Goal: Task Accomplishment & Management: Manage account settings

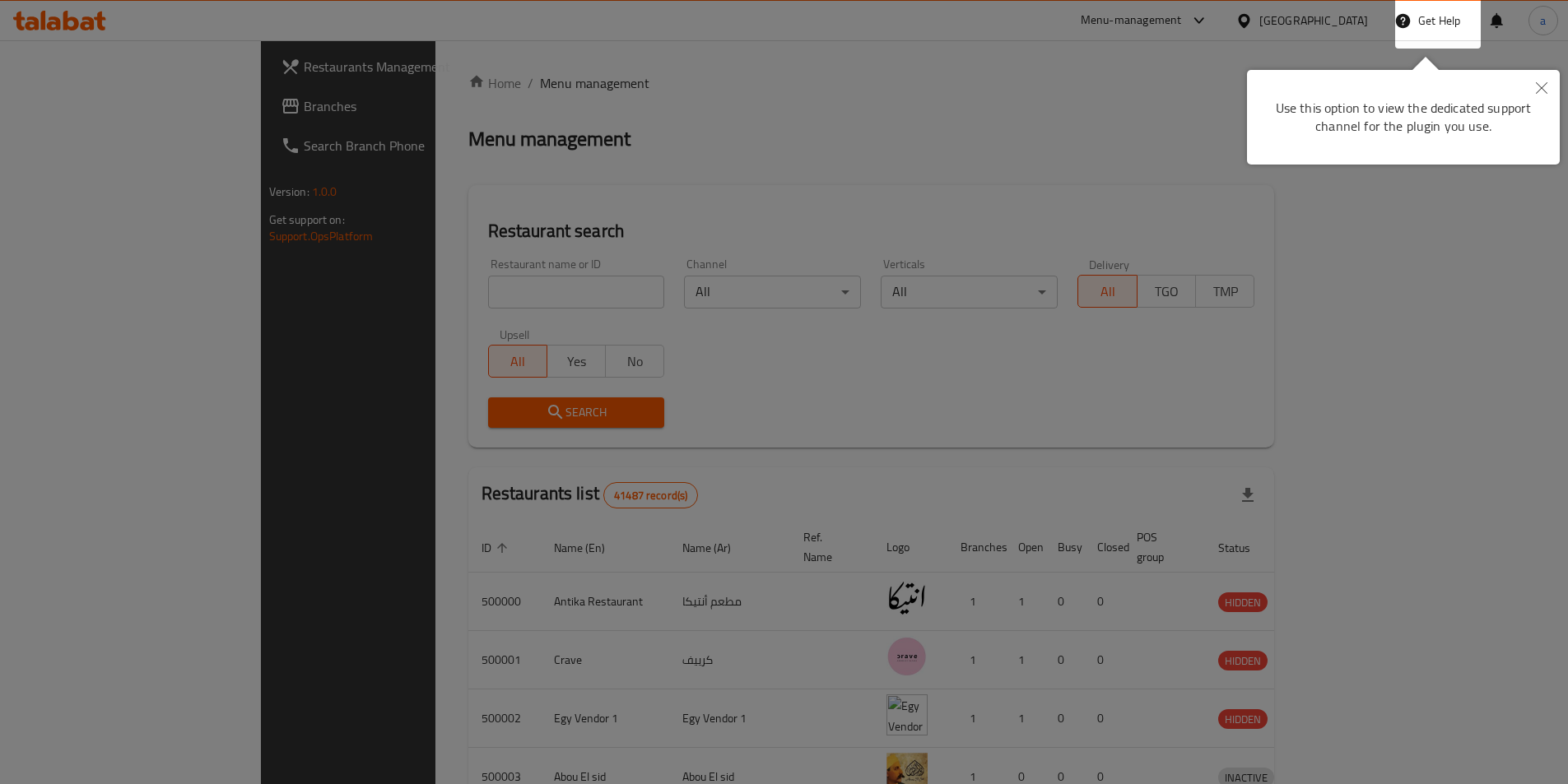
click at [140, 110] on div at bounding box center [784, 392] width 1568 height 784
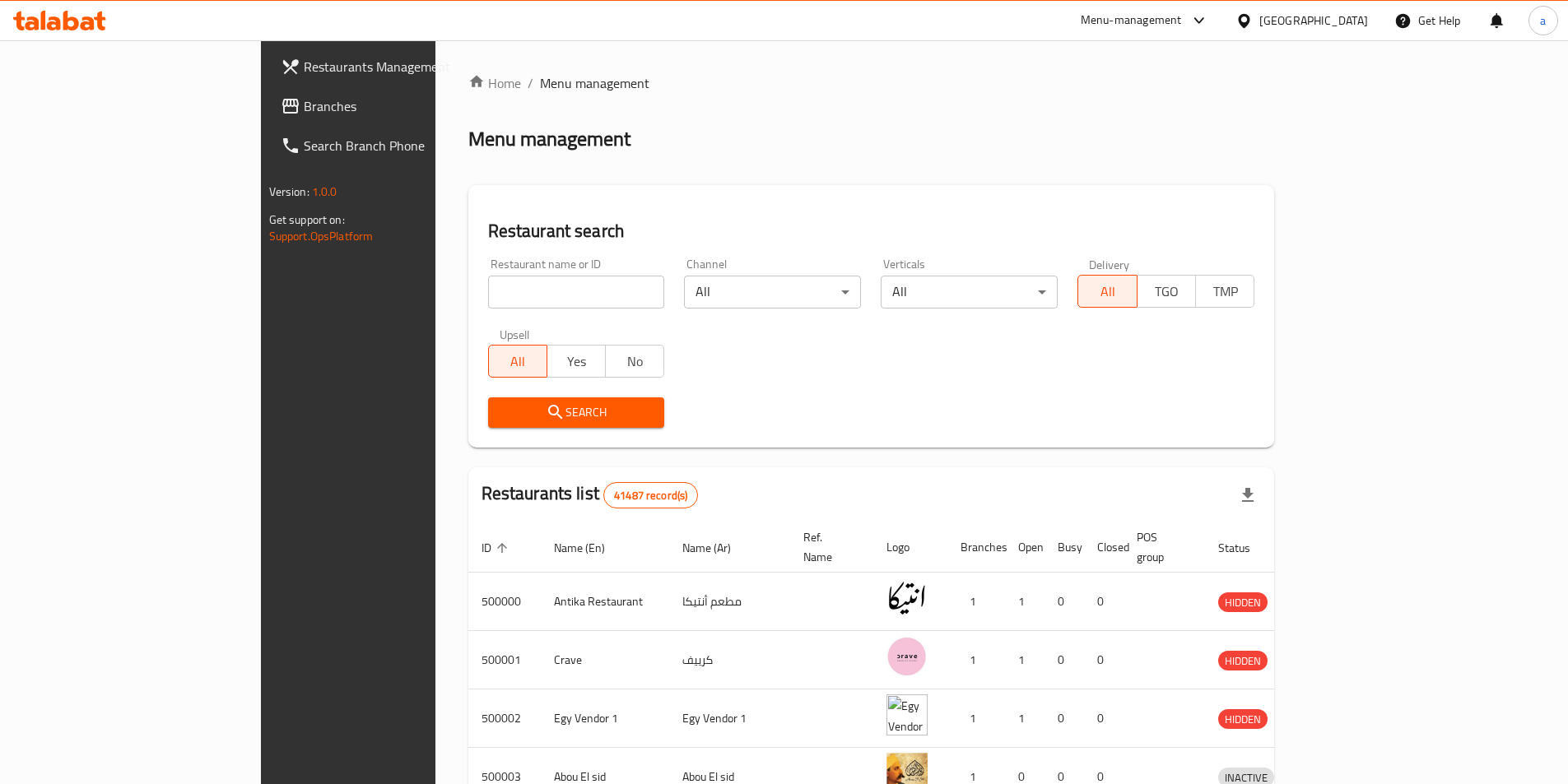
click at [304, 110] on span "Branches" at bounding box center [407, 105] width 205 height 19
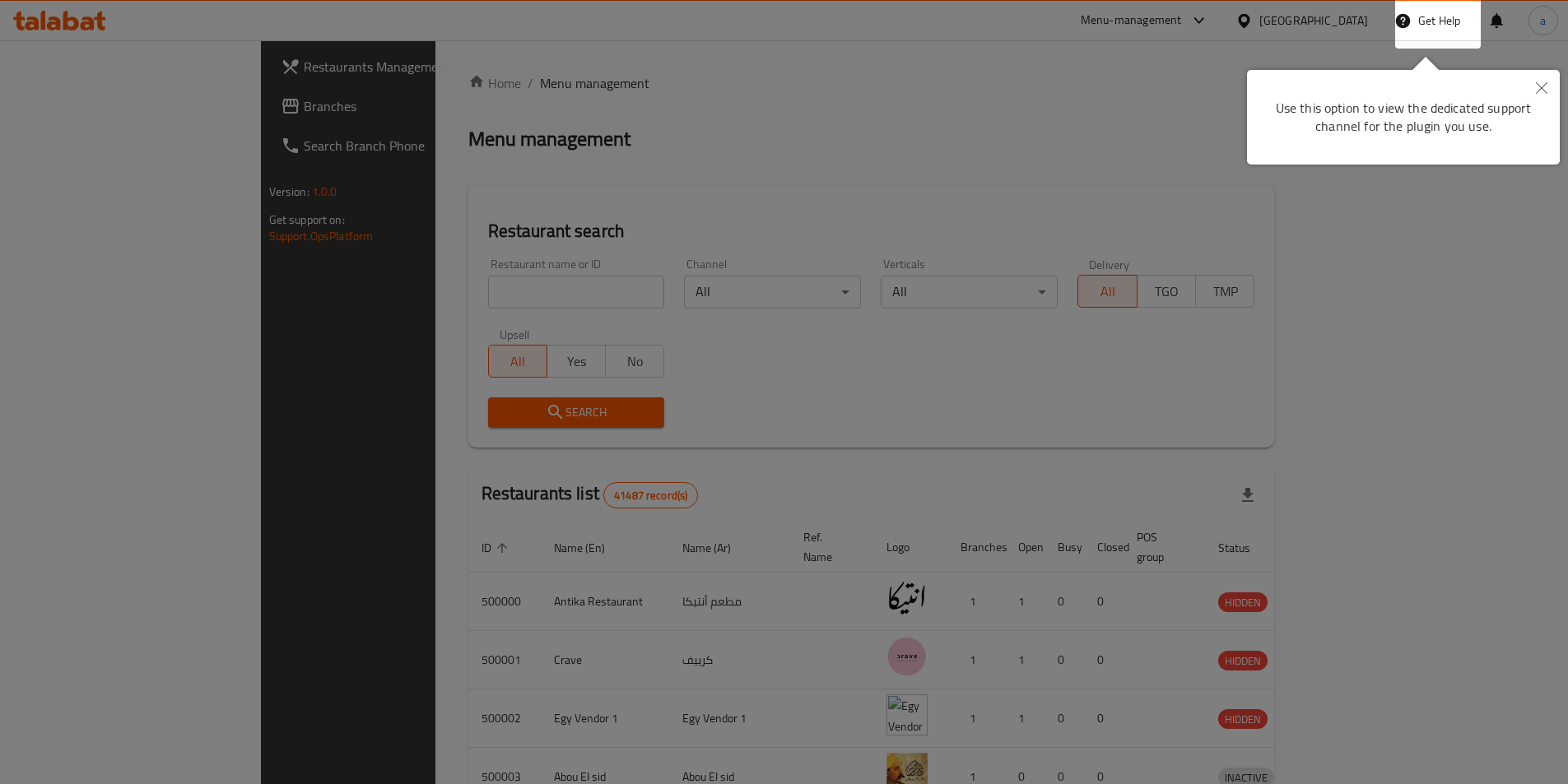
drag, startPoint x: 1227, startPoint y: 69, endPoint x: 1381, endPoint y: 63, distance: 154.1
click at [1233, 67] on div at bounding box center [784, 392] width 1568 height 784
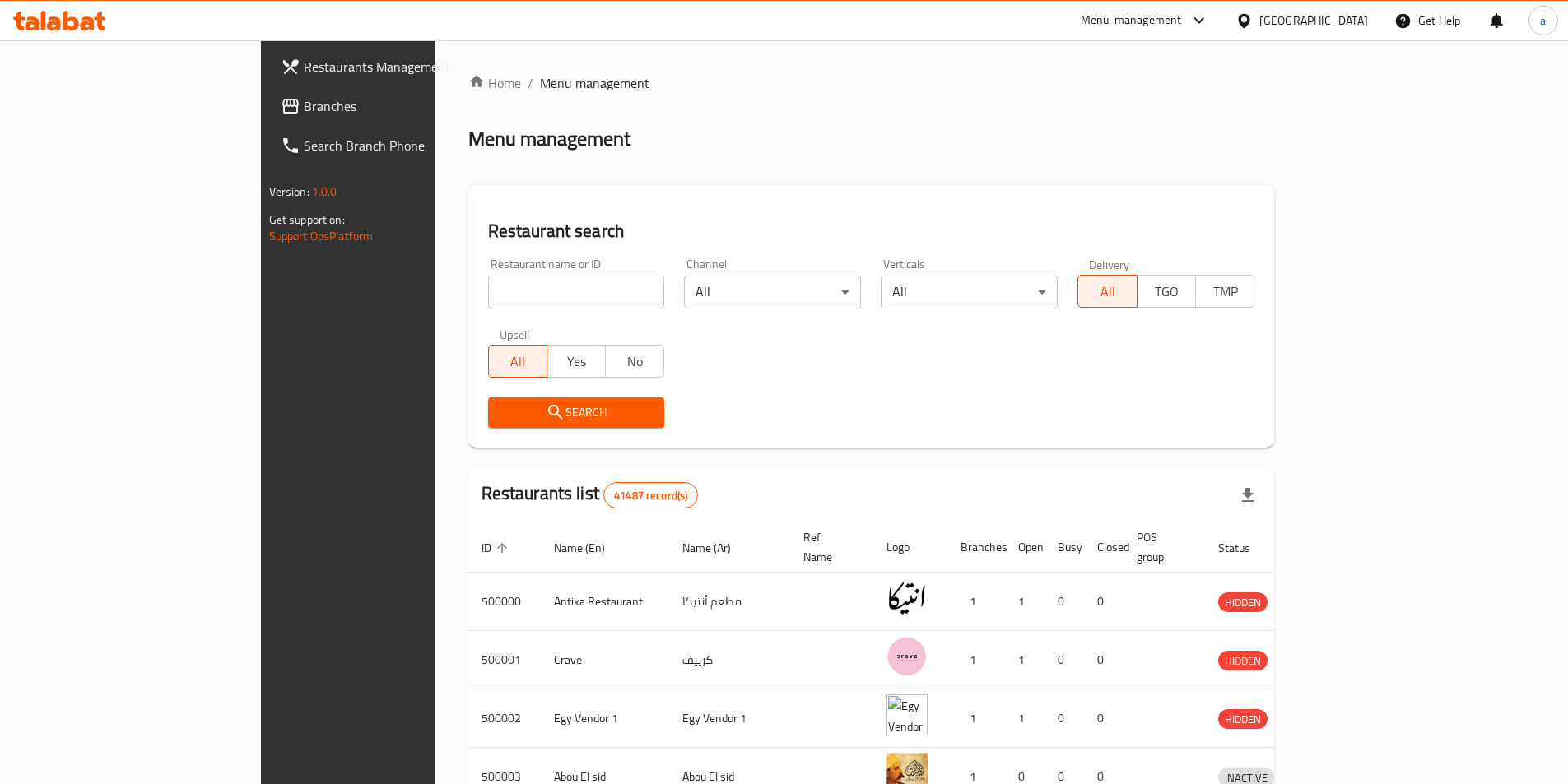
click at [1362, 24] on div "[GEOGRAPHIC_DATA]" at bounding box center [1313, 21] width 109 height 19
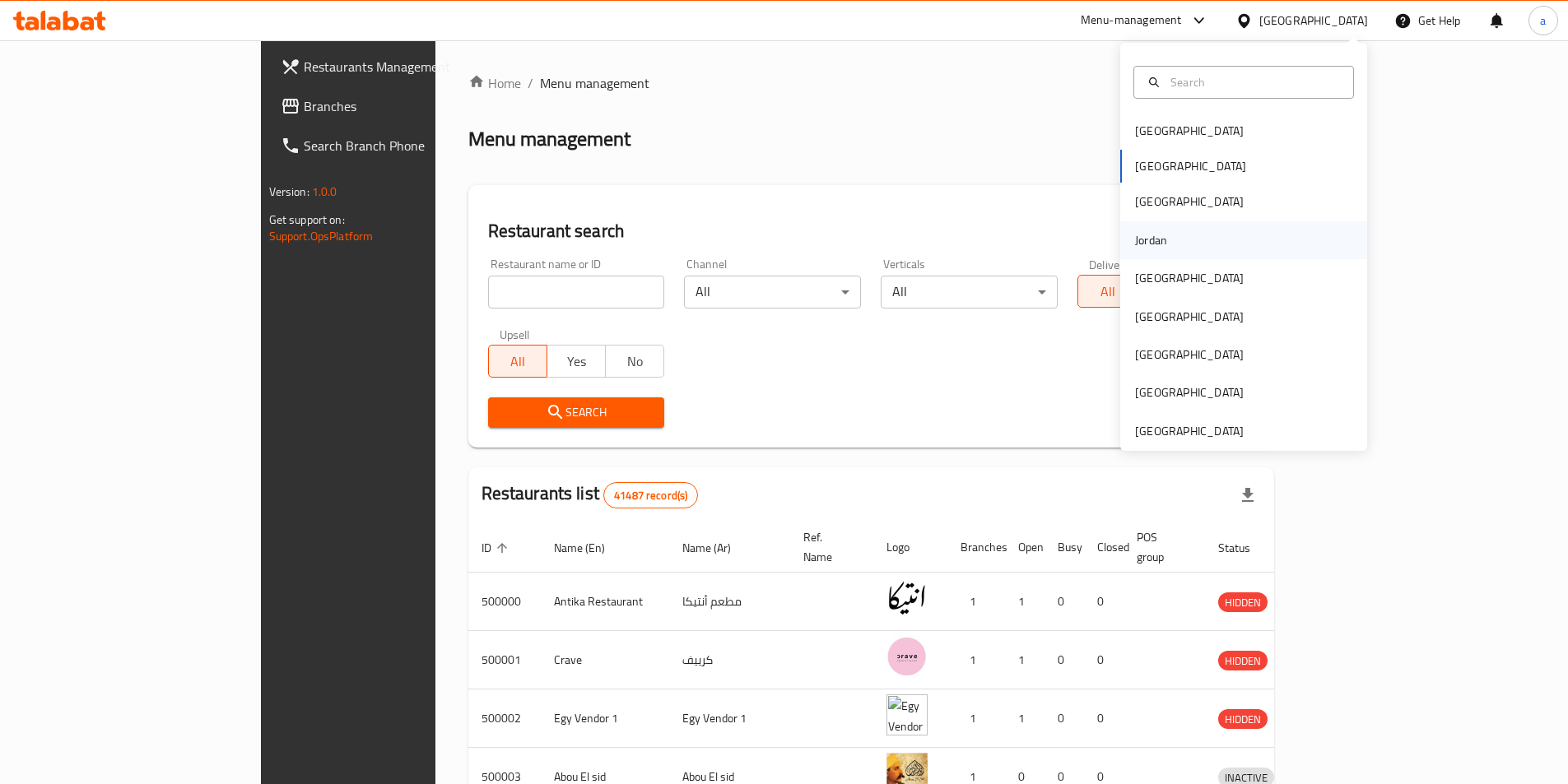
click at [1163, 240] on div "Jordan" at bounding box center [1150, 240] width 58 height 38
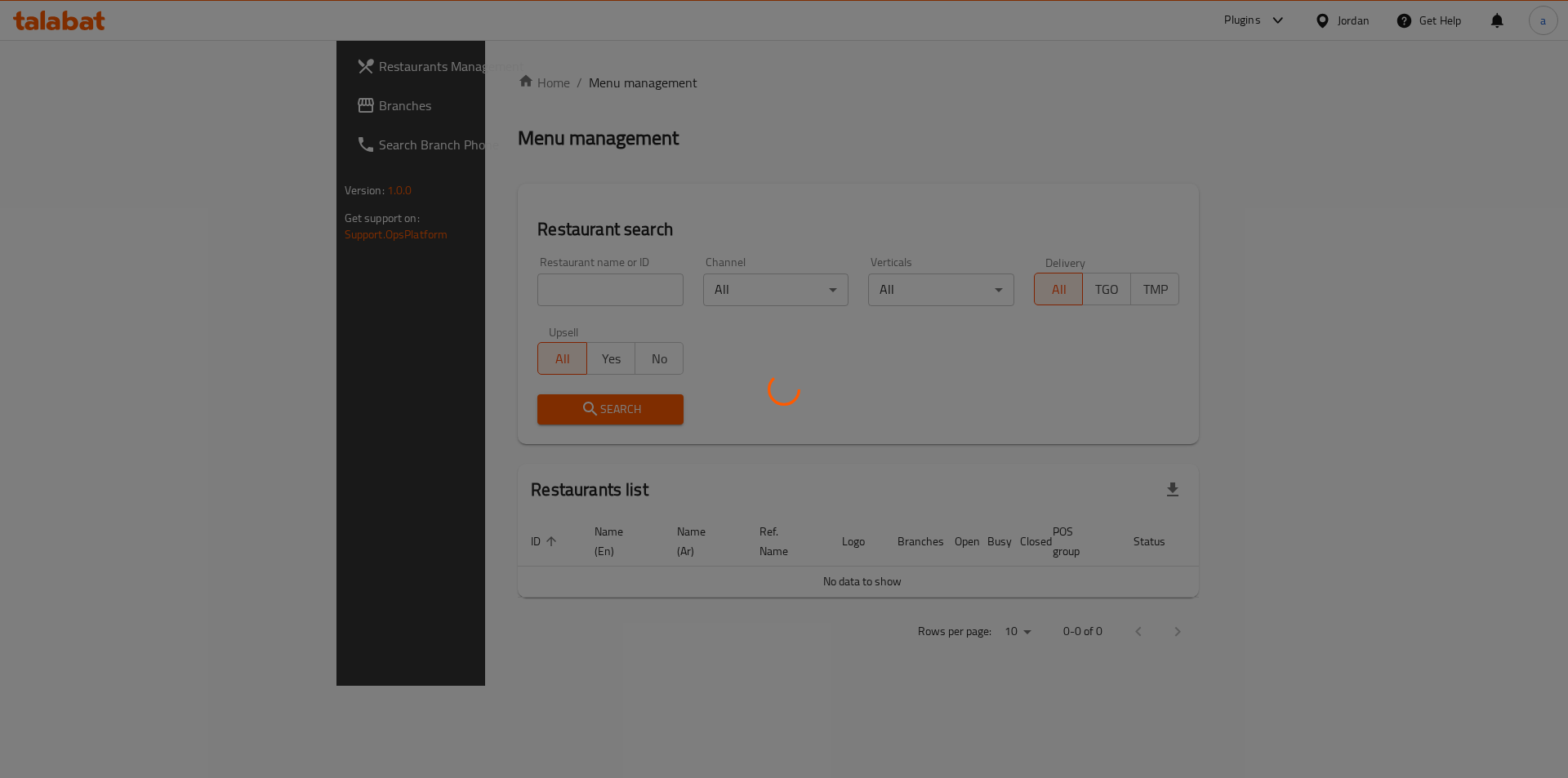
click at [126, 94] on div at bounding box center [784, 389] width 1568 height 778
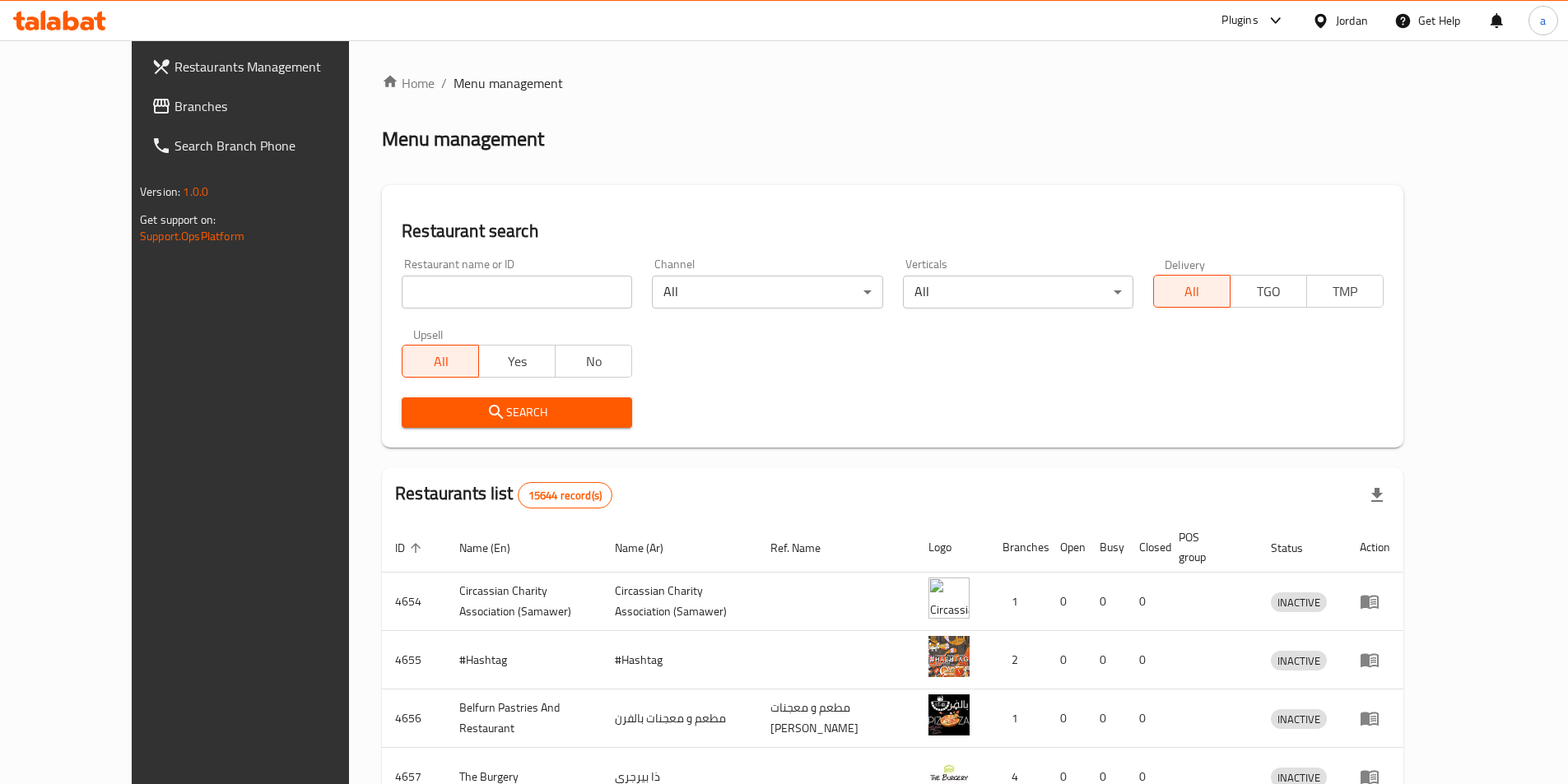
click at [174, 106] on span "Branches" at bounding box center [277, 105] width 205 height 19
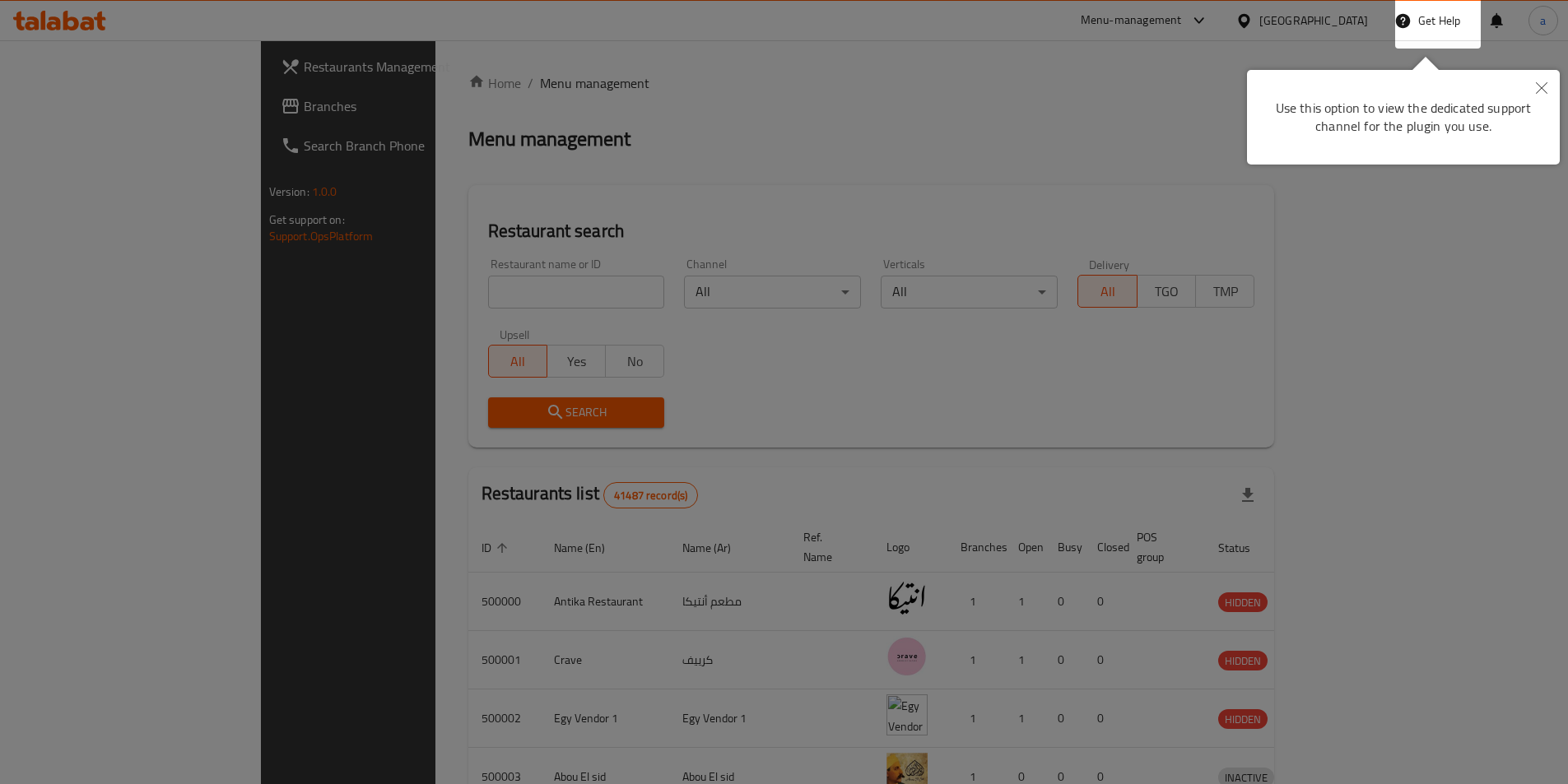
click at [1328, 30] on div at bounding box center [784, 392] width 1568 height 784
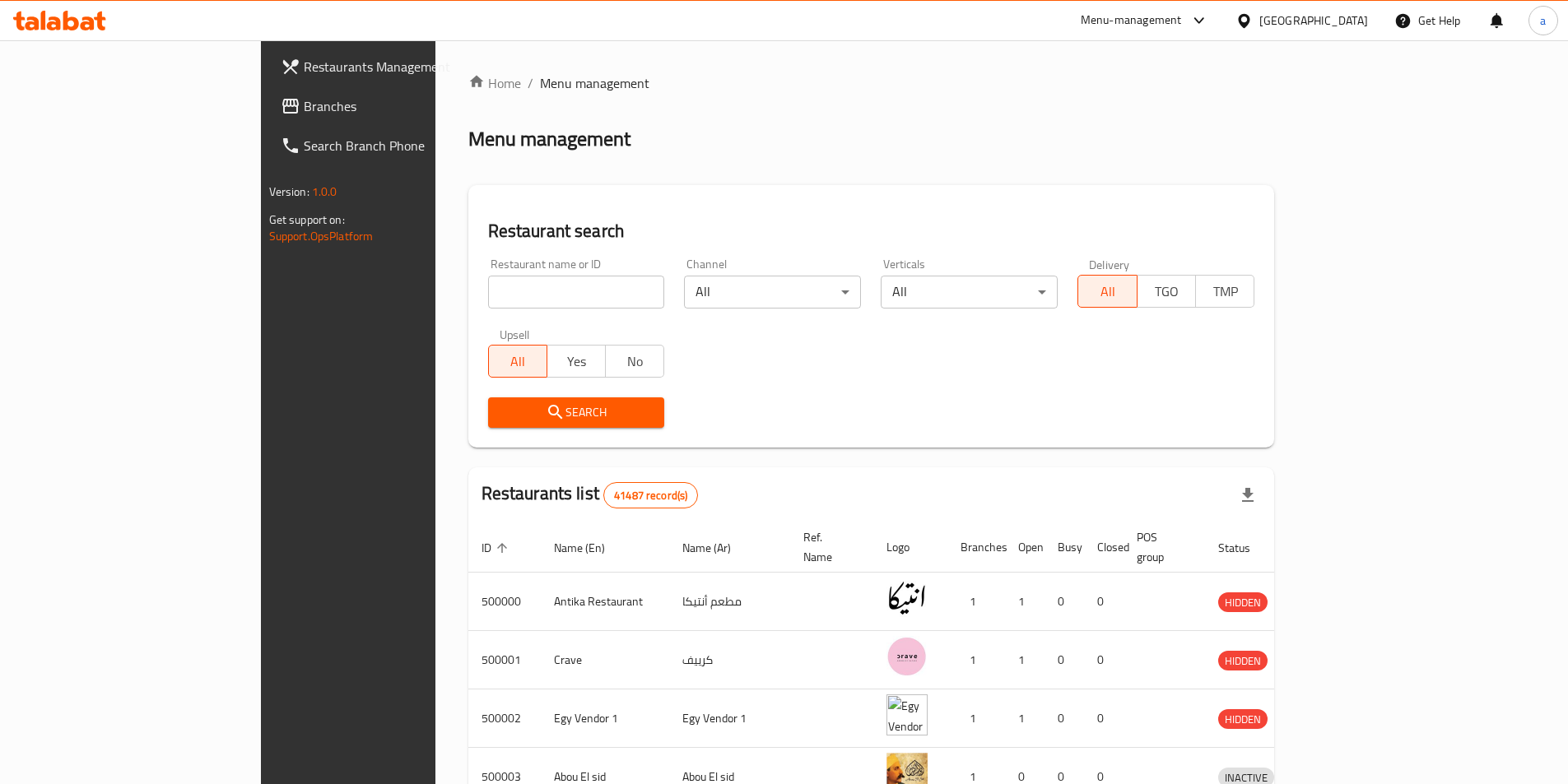
click at [1209, 24] on icon at bounding box center [1198, 20] width 19 height 19
click at [1144, 114] on div "Global Quality Control Center" at bounding box center [1128, 110] width 144 height 19
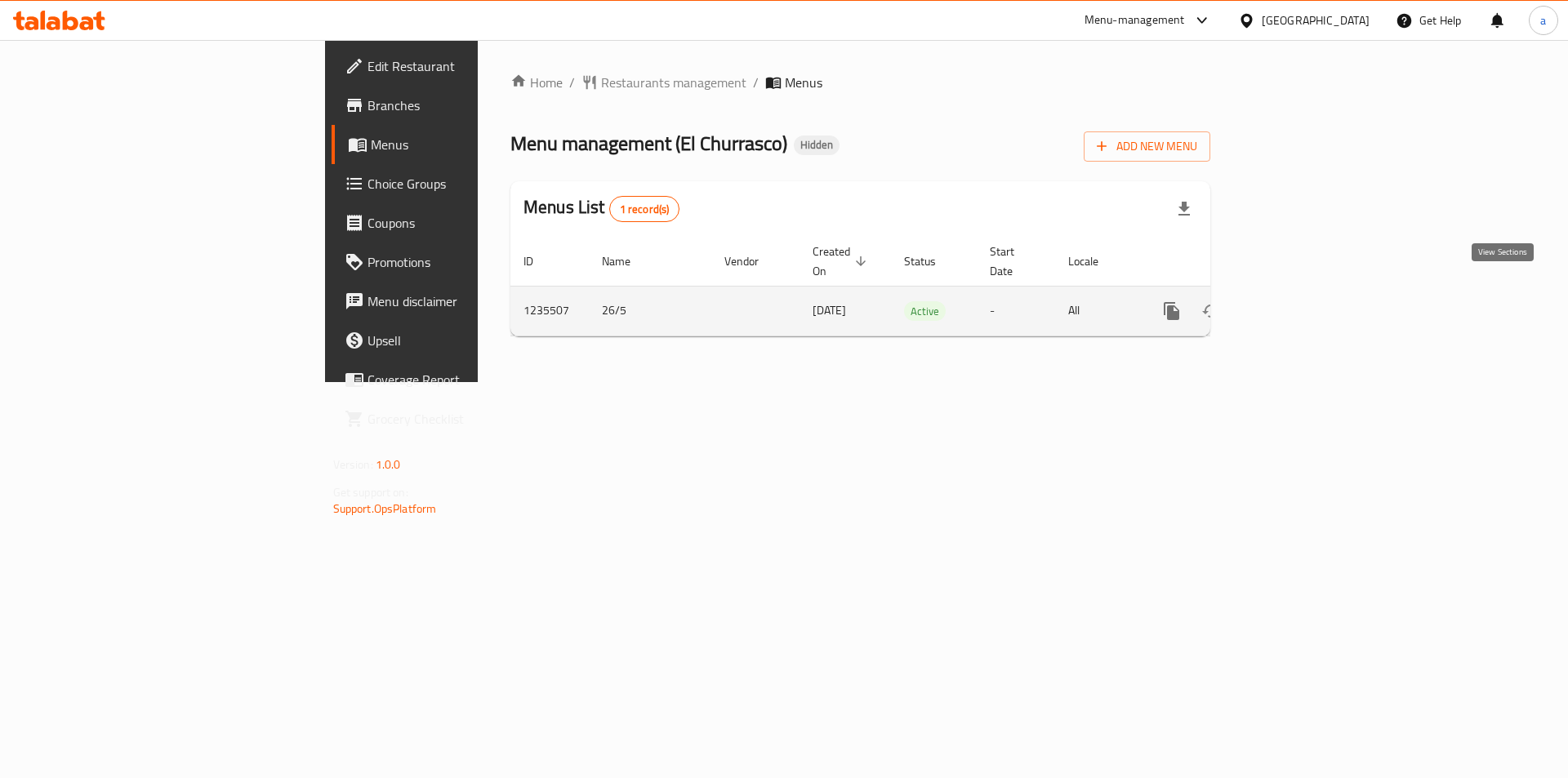
click at [1310, 304] on link "enhanced table" at bounding box center [1290, 311] width 39 height 39
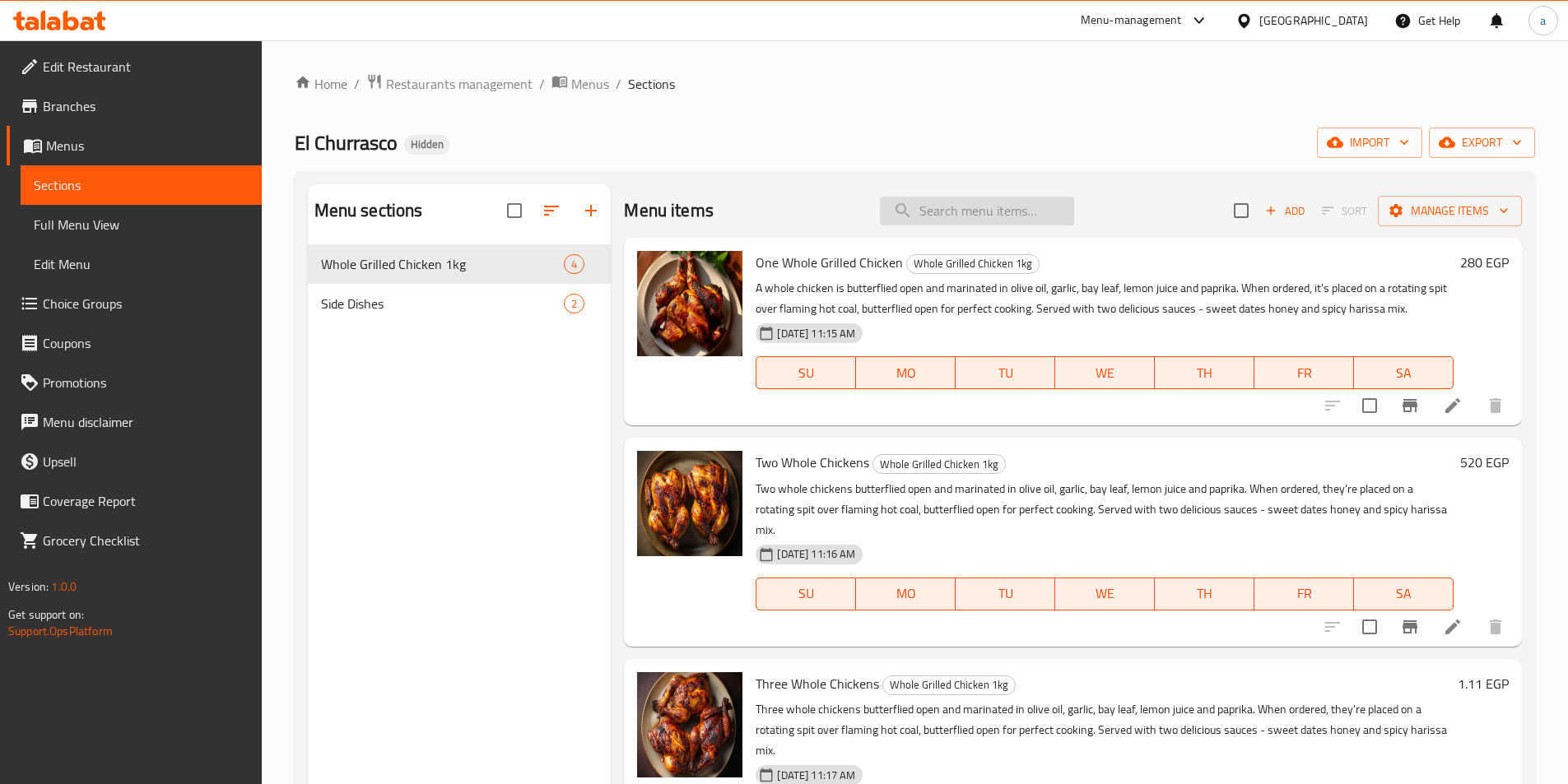
click at [925, 214] on input "search" at bounding box center [977, 211] width 195 height 29
paste input "Three Whole Chickens"
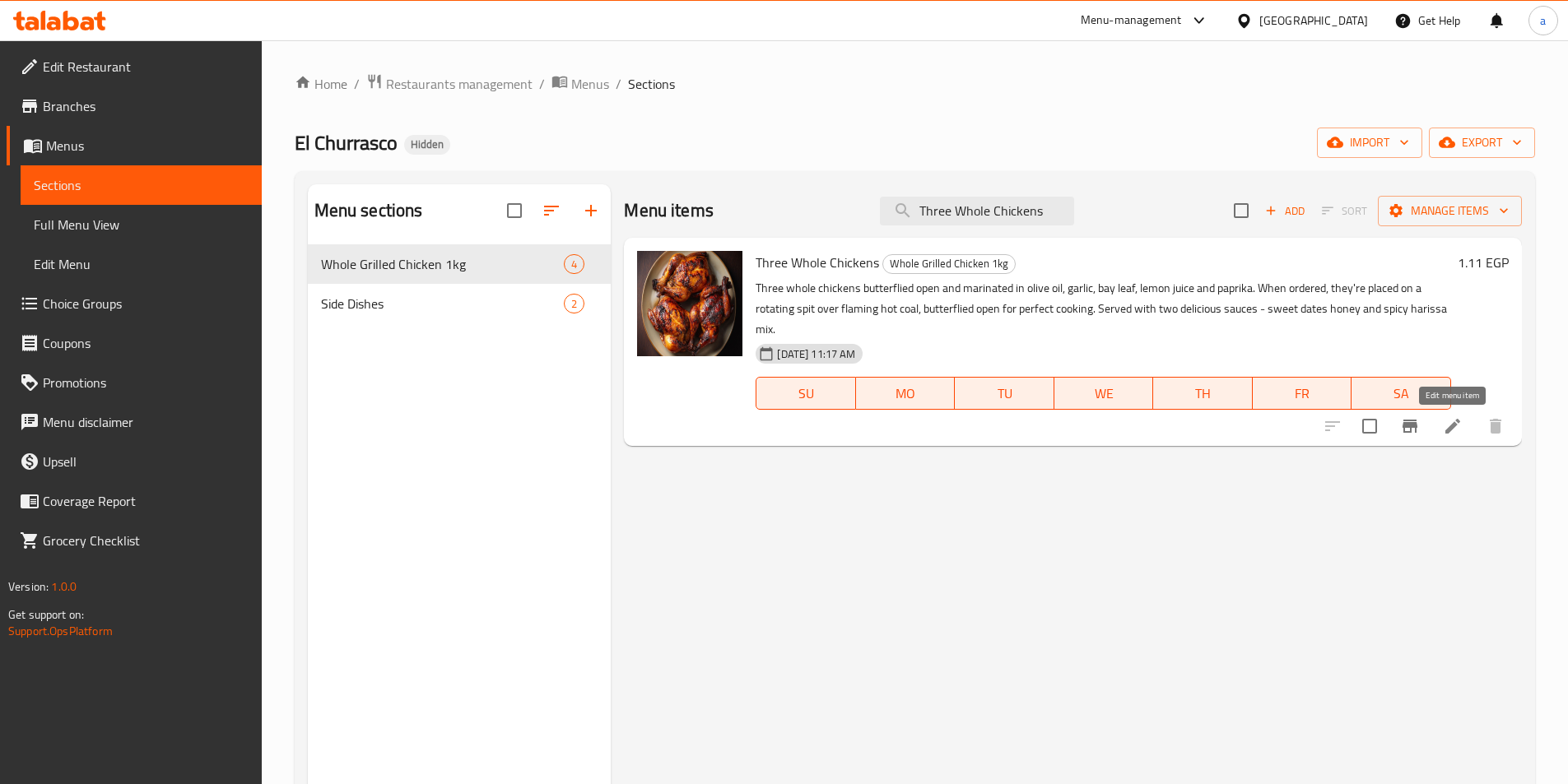
type input "Three Whole Chickens"
click at [1448, 422] on icon at bounding box center [1452, 426] width 19 height 19
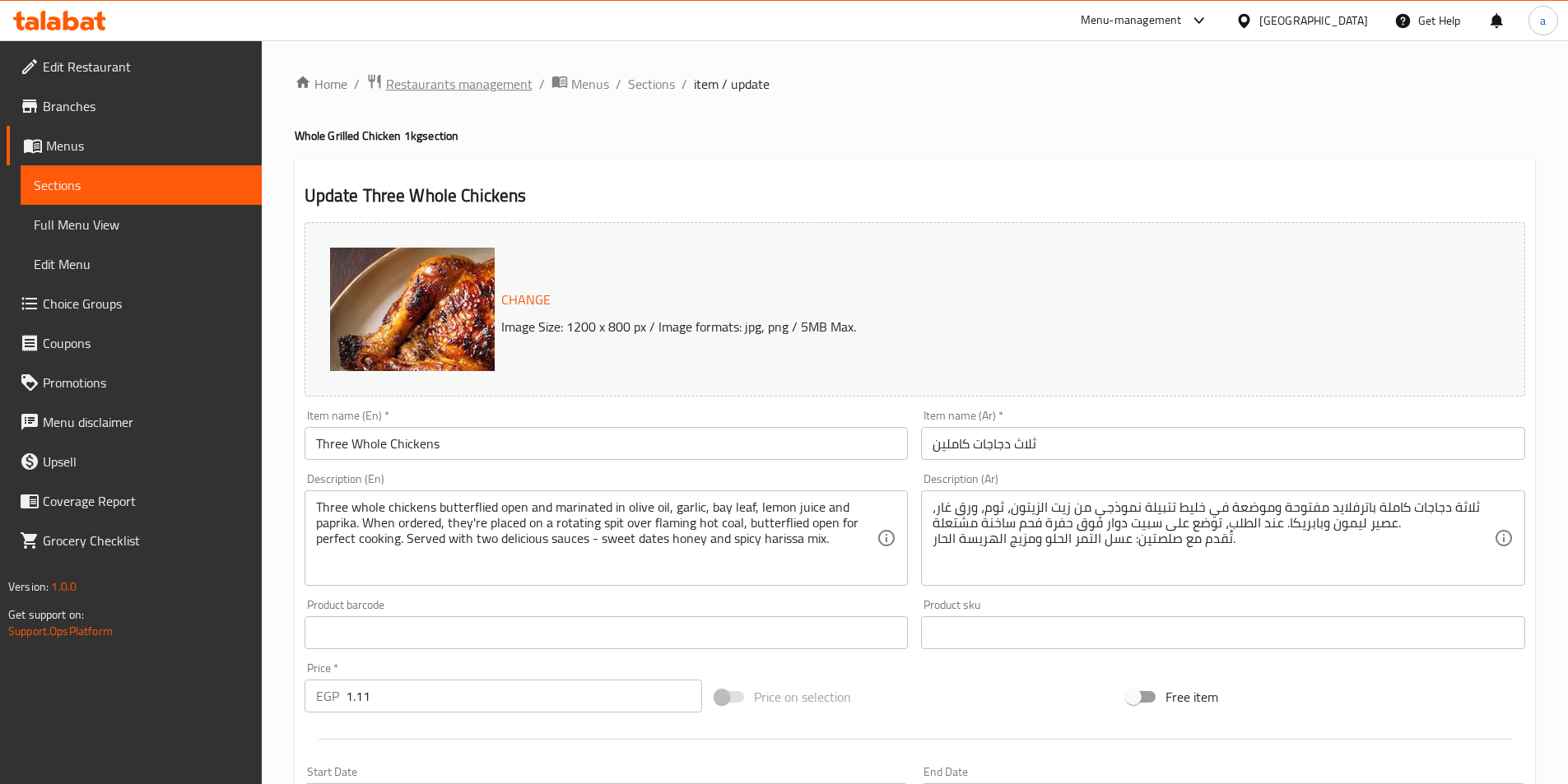
click at [428, 82] on span "Restaurants management" at bounding box center [459, 83] width 147 height 19
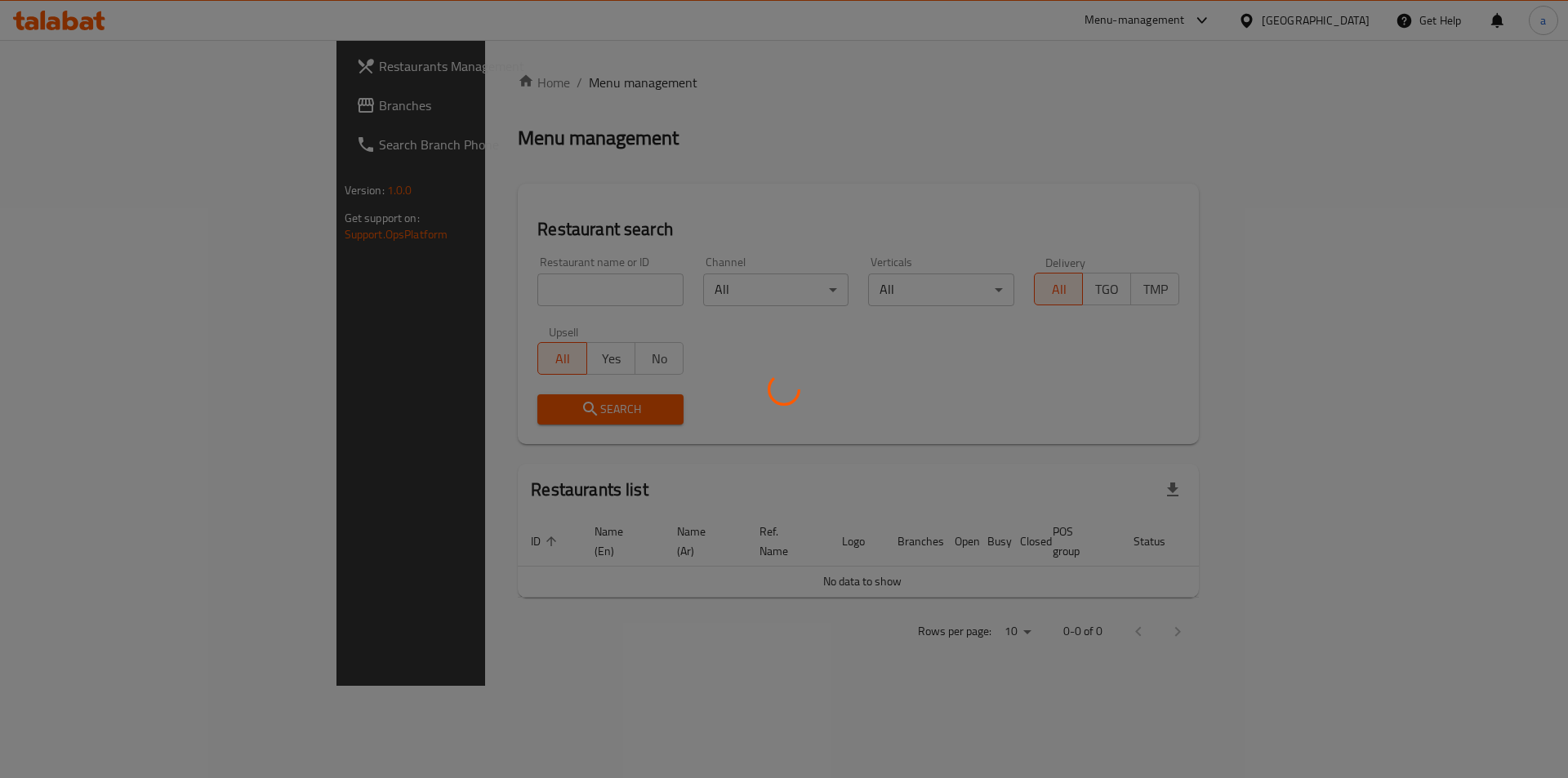
click at [48, 101] on div at bounding box center [784, 389] width 1568 height 778
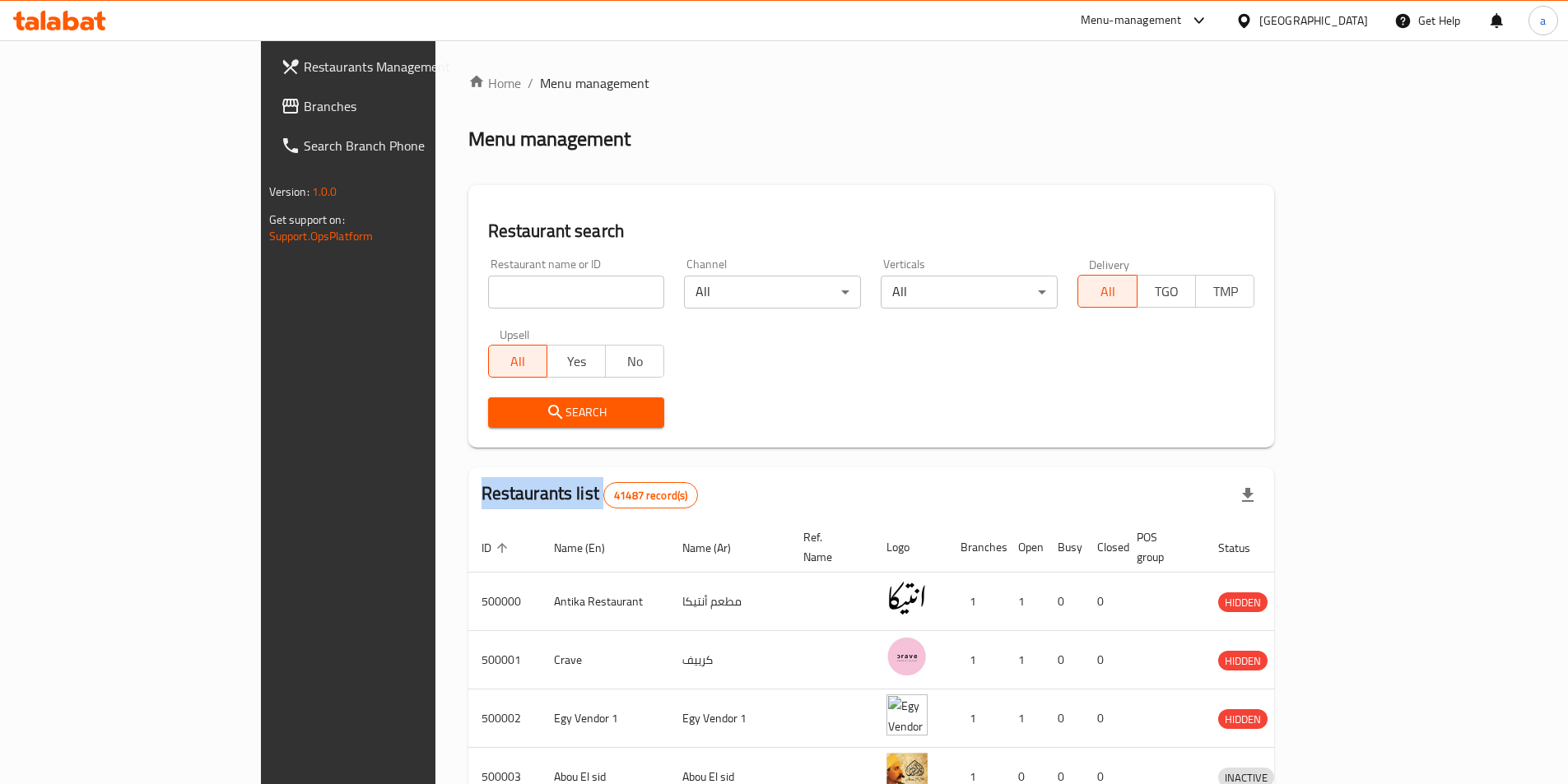
click at [49, 102] on div at bounding box center [784, 392] width 1568 height 784
click at [304, 102] on span "Branches" at bounding box center [407, 105] width 205 height 19
